Goal: Obtain resource: Download file/media

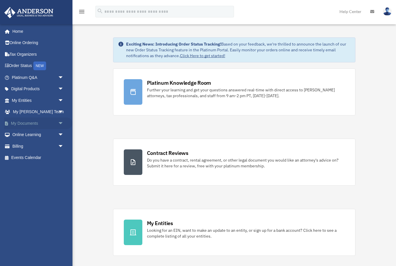
click at [47, 119] on link "My Documents arrow_drop_down" at bounding box center [38, 124] width 68 height 12
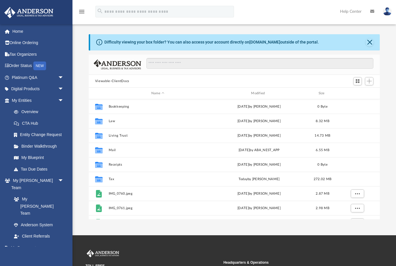
scroll to position [132, 292]
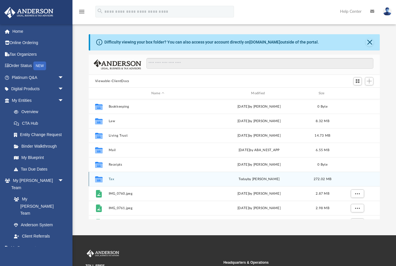
click at [268, 178] on div "[DATE] by [PERSON_NAME]" at bounding box center [259, 179] width 99 height 5
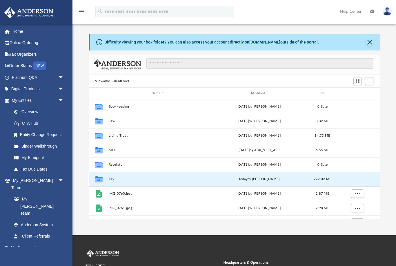
click at [113, 181] on button "Tax" at bounding box center [158, 179] width 99 height 4
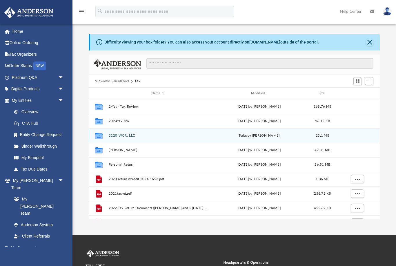
click at [149, 135] on button "3220 WCR, LLC" at bounding box center [158, 136] width 99 height 4
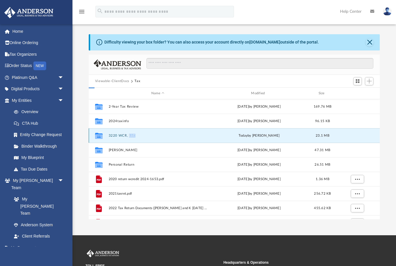
click at [149, 135] on button "3220 WCR, LLC" at bounding box center [158, 136] width 99 height 4
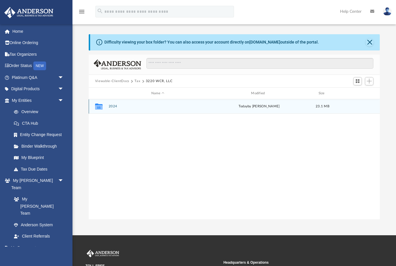
click at [149, 105] on button "2024" at bounding box center [158, 107] width 99 height 4
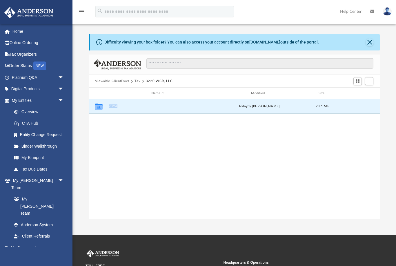
click at [149, 105] on button "2024" at bounding box center [158, 107] width 99 height 4
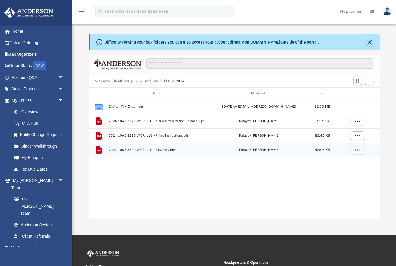
click at [165, 152] on span "2024 1065 3220 WCR, LLC - Review Copy.pdf" at bounding box center [158, 150] width 99 height 4
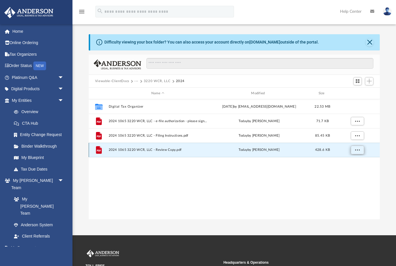
click at [356, 149] on span "More options" at bounding box center [357, 149] width 5 height 3
click at [351, 162] on li "Preview" at bounding box center [352, 162] width 17 height 6
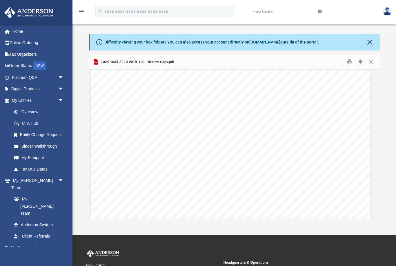
scroll to position [15148, 3]
